Goal: Task Accomplishment & Management: Manage account settings

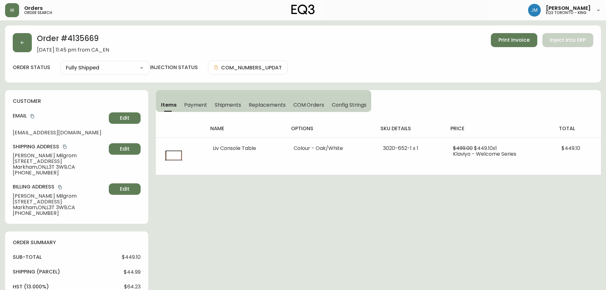
select select "FULLY_SHIPPED"
click at [28, 44] on button "button" at bounding box center [22, 42] width 19 height 19
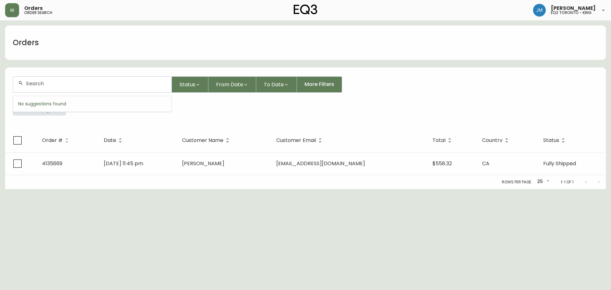
click at [52, 85] on input "text" at bounding box center [96, 83] width 141 height 6
type input "4135204"
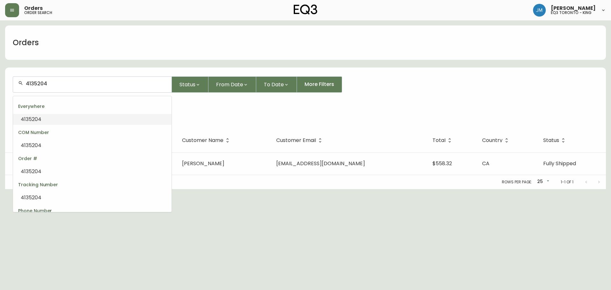
click at [51, 82] on input "4135204" at bounding box center [96, 83] width 141 height 6
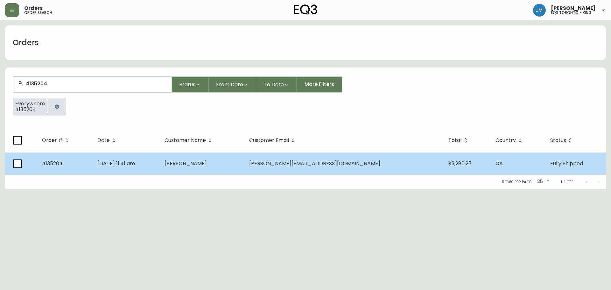
click at [116, 164] on span "Sep 08 2025, 11:41 am" at bounding box center [116, 163] width 38 height 7
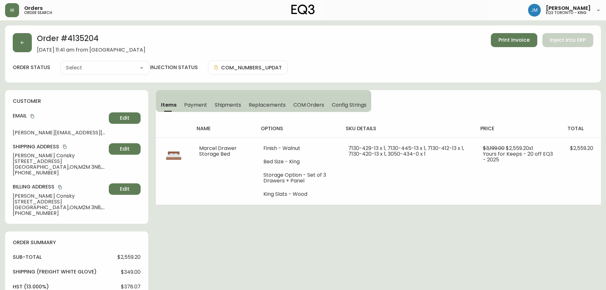
type input "Fully Shipped"
select select "FULLY_SHIPPED"
click at [509, 40] on span "Print Invoice" at bounding box center [514, 40] width 31 height 7
click at [27, 42] on button "button" at bounding box center [22, 42] width 19 height 19
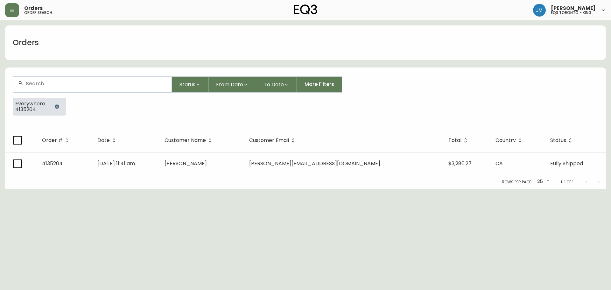
click at [59, 92] on div at bounding box center [92, 85] width 158 height 16
click at [56, 109] on icon "button" at bounding box center [56, 106] width 5 height 5
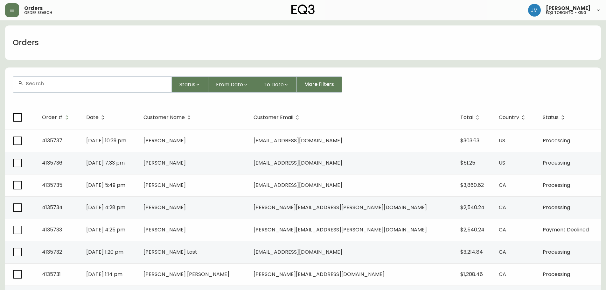
click at [40, 93] on form "Status From Date To Date More Filters" at bounding box center [303, 87] width 596 height 37
click at [41, 88] on div at bounding box center [92, 85] width 158 height 16
type input "4135440"
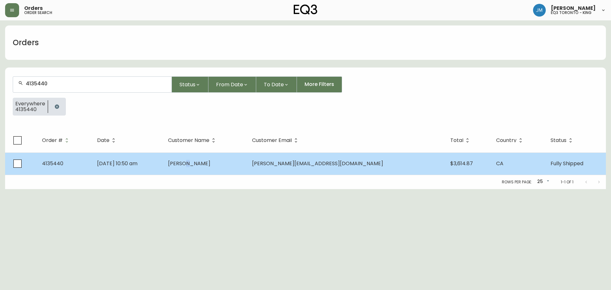
click at [210, 160] on span "Matthew Consky" at bounding box center [189, 163] width 42 height 7
click at [52, 162] on span "4135440" at bounding box center [52, 163] width 21 height 7
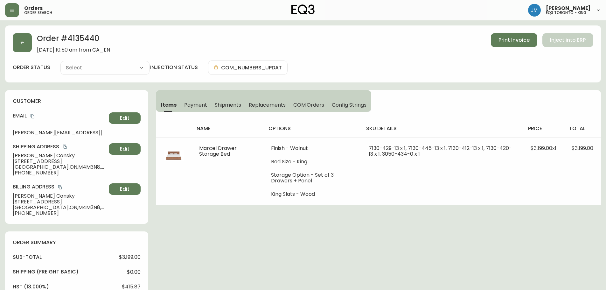
type input "Fully Shipped"
select select "FULLY_SHIPPED"
click at [512, 37] on span "Print Invoice" at bounding box center [514, 40] width 31 height 7
click at [21, 45] on button "button" at bounding box center [22, 42] width 19 height 19
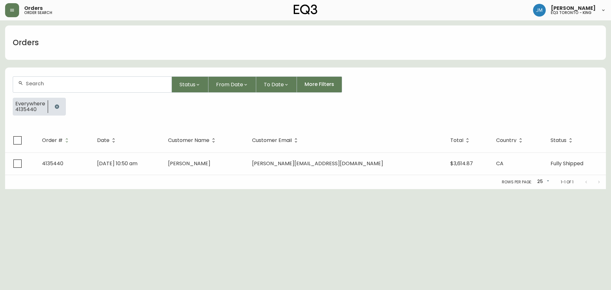
click at [57, 107] on icon "button" at bounding box center [57, 106] width 4 height 4
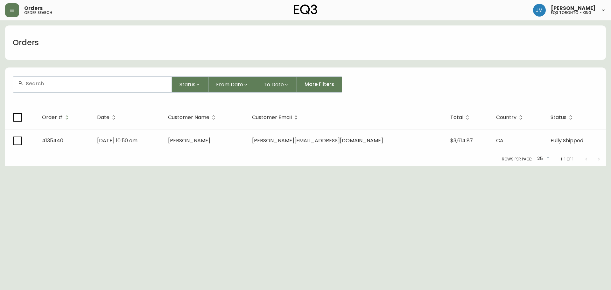
click at [44, 86] on input "text" at bounding box center [96, 83] width 141 height 6
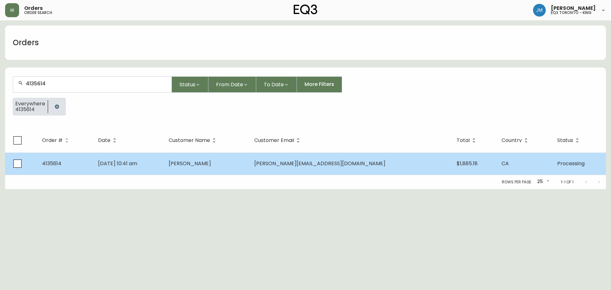
type input "4135614"
click at [53, 162] on span "4135614" at bounding box center [51, 163] width 19 height 7
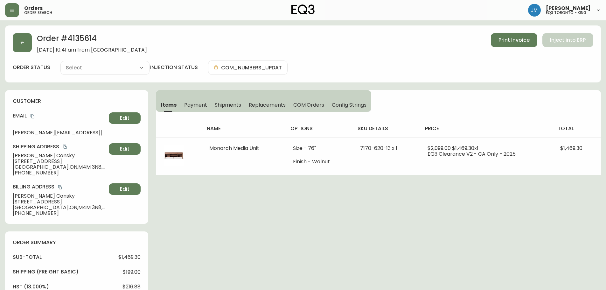
type input "Processing"
select select "PROCESSING"
click at [518, 42] on span "Print Invoice" at bounding box center [514, 40] width 31 height 7
click at [20, 46] on button "button" at bounding box center [22, 42] width 19 height 19
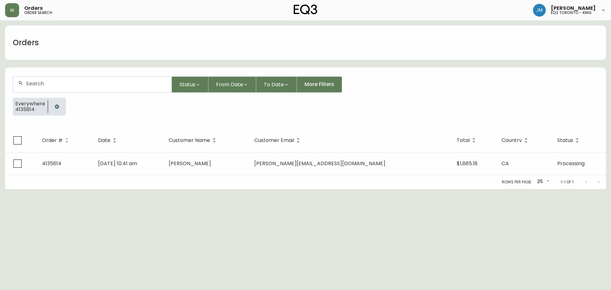
click at [95, 86] on input "text" at bounding box center [96, 83] width 141 height 6
type input "4135204"
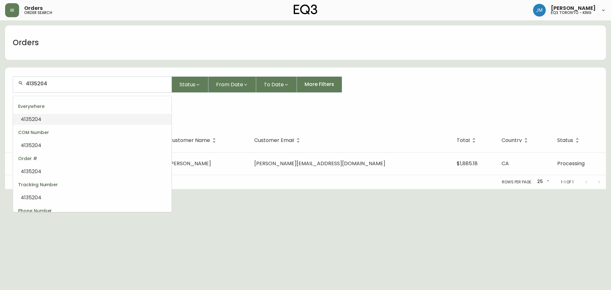
click at [41, 118] on li "4135204" at bounding box center [92, 119] width 158 height 11
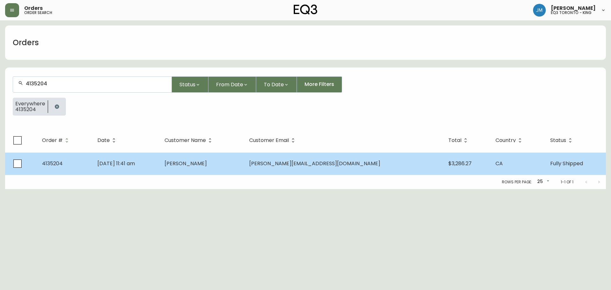
click at [50, 164] on span "4135204" at bounding box center [52, 163] width 21 height 7
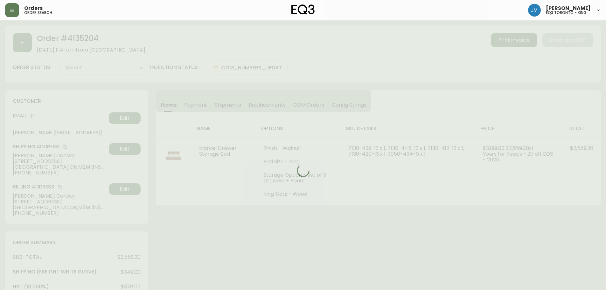
type input "Fully Shipped"
select select "FULLY_SHIPPED"
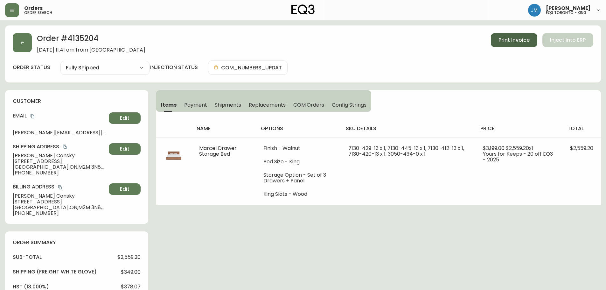
click at [520, 38] on span "Print Invoice" at bounding box center [514, 40] width 31 height 7
click at [20, 44] on icon "button" at bounding box center [22, 42] width 5 height 5
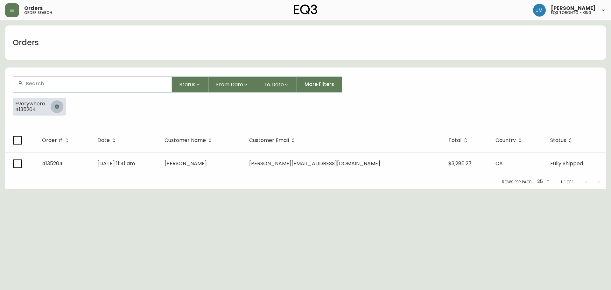
click at [56, 105] on icon "button" at bounding box center [57, 106] width 4 height 4
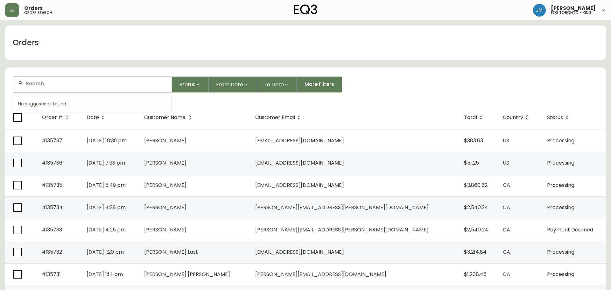
click at [40, 84] on input "text" at bounding box center [96, 83] width 141 height 6
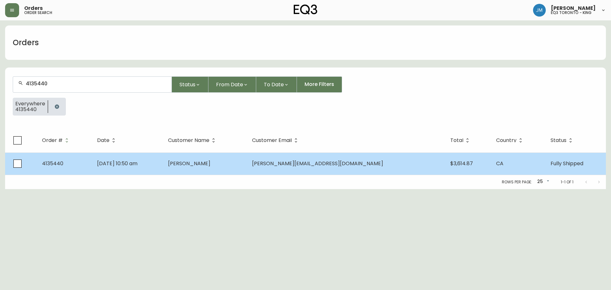
type input "4135440"
click at [53, 166] on span "4135440" at bounding box center [52, 163] width 21 height 7
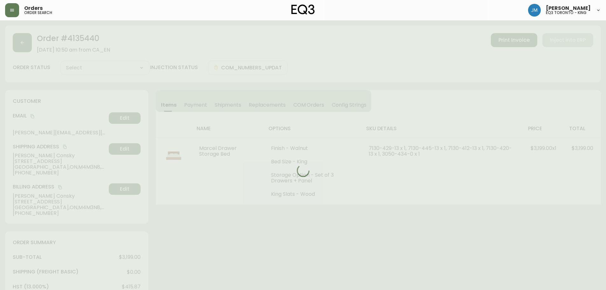
type input "Fully Shipped"
select select "FULLY_SHIPPED"
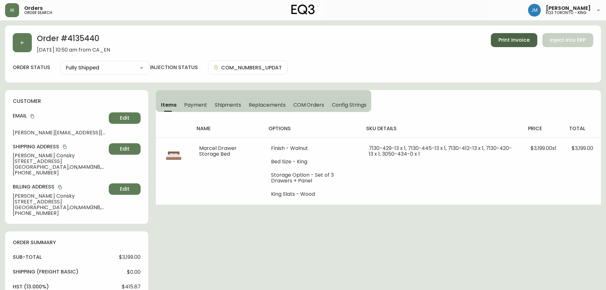
click at [525, 38] on span "Print Invoice" at bounding box center [514, 40] width 31 height 7
click at [25, 42] on button "button" at bounding box center [22, 42] width 19 height 19
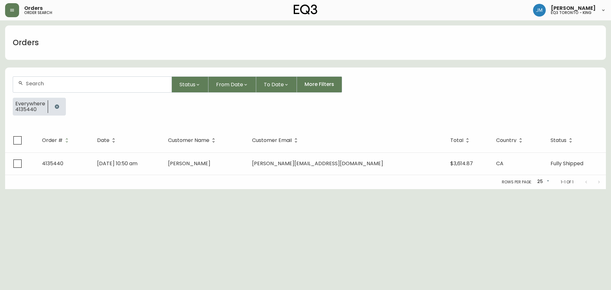
click at [48, 82] on input "text" at bounding box center [96, 83] width 141 height 6
drag, startPoint x: 216, startPoint y: 122, endPoint x: 53, endPoint y: 111, distance: 163.9
click at [216, 122] on form "Status From Date To Date More Filters Everywhere 4135440" at bounding box center [305, 98] width 601 height 59
click at [55, 105] on icon "button" at bounding box center [56, 106] width 5 height 5
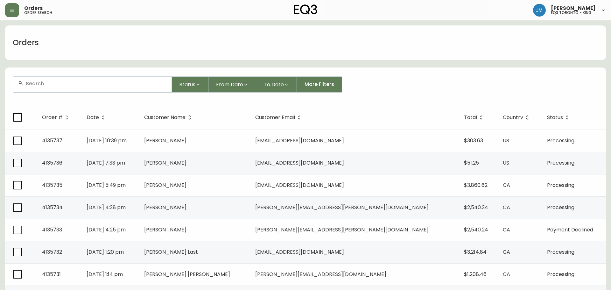
click at [37, 87] on div at bounding box center [92, 85] width 158 height 16
type input "4135614"
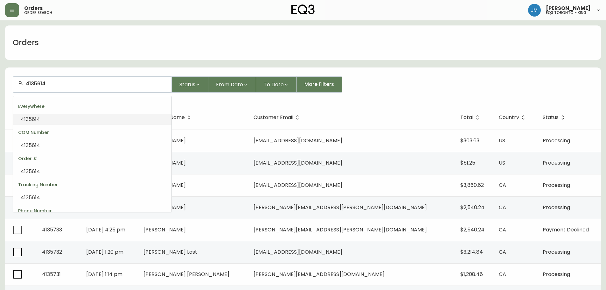
click at [57, 119] on li "4135614" at bounding box center [92, 119] width 158 height 11
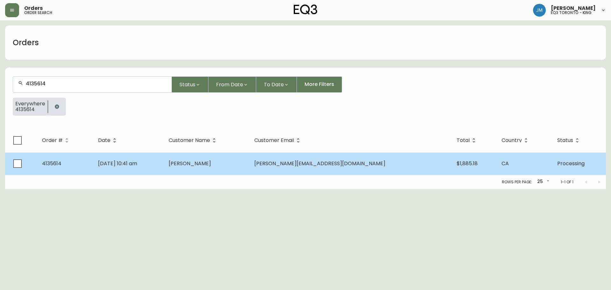
click at [137, 160] on span "Oct 01 2025, 10:41 am" at bounding box center [117, 163] width 39 height 7
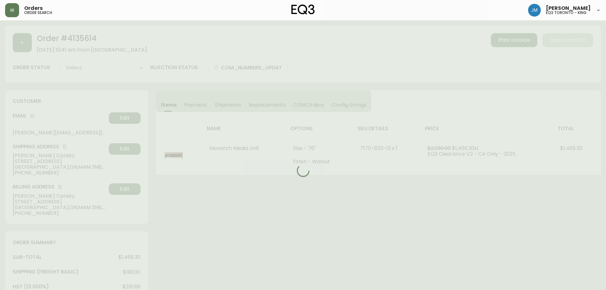
type input "Processing"
select select "PROCESSING"
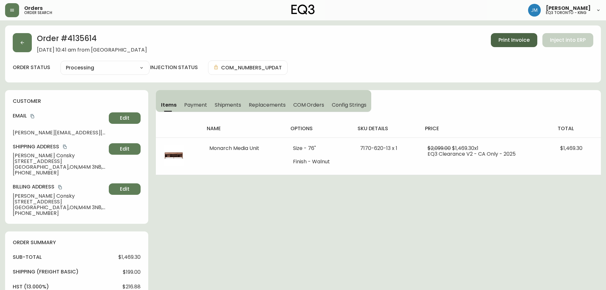
click at [511, 37] on span "Print Invoice" at bounding box center [514, 40] width 31 height 7
click at [516, 45] on button "Print Invoice" at bounding box center [514, 40] width 46 height 14
click at [23, 41] on icon "button" at bounding box center [22, 42] width 5 height 5
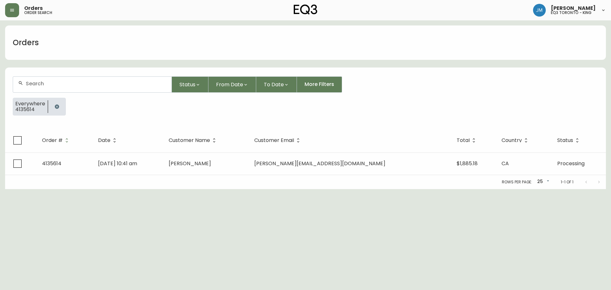
click at [54, 104] on icon "button" at bounding box center [56, 106] width 5 height 5
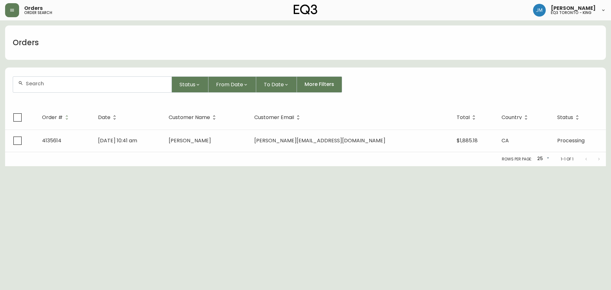
click at [47, 90] on div at bounding box center [92, 85] width 158 height 16
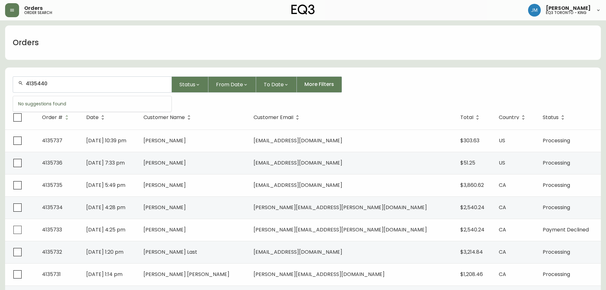
type input "4135440"
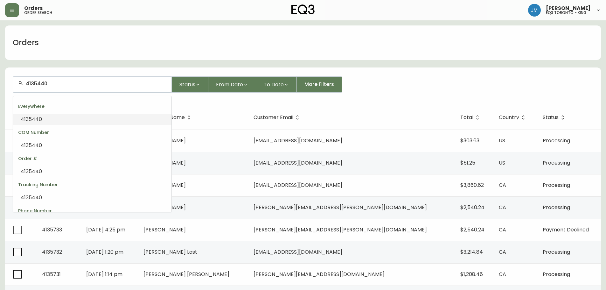
click at [27, 118] on span "4135440" at bounding box center [31, 118] width 21 height 7
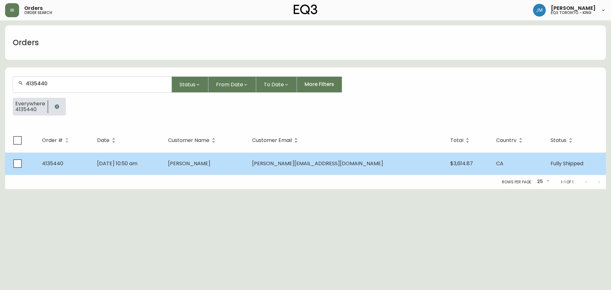
click at [50, 164] on span "4135440" at bounding box center [52, 163] width 21 height 7
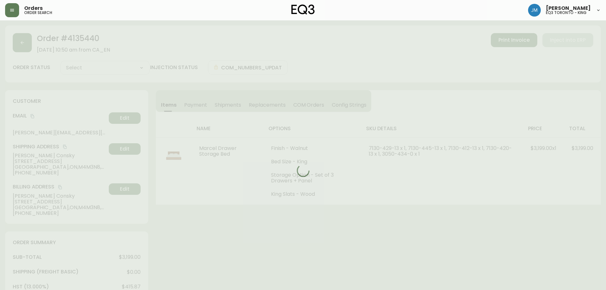
type input "Fully Shipped"
select select "FULLY_SHIPPED"
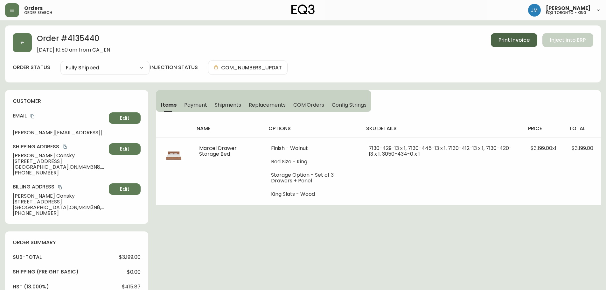
click at [522, 40] on span "Print Invoice" at bounding box center [514, 40] width 31 height 7
click at [22, 42] on icon "button" at bounding box center [22, 42] width 3 height 3
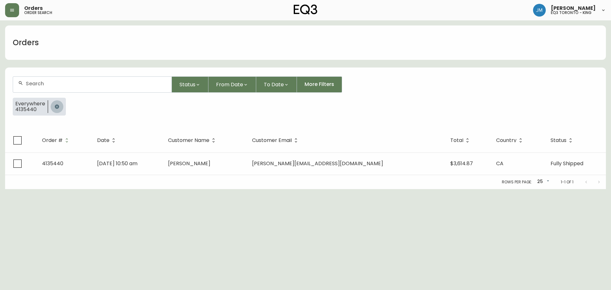
click at [57, 105] on icon "button" at bounding box center [57, 106] width 4 height 4
